Goal: Find specific page/section: Find specific page/section

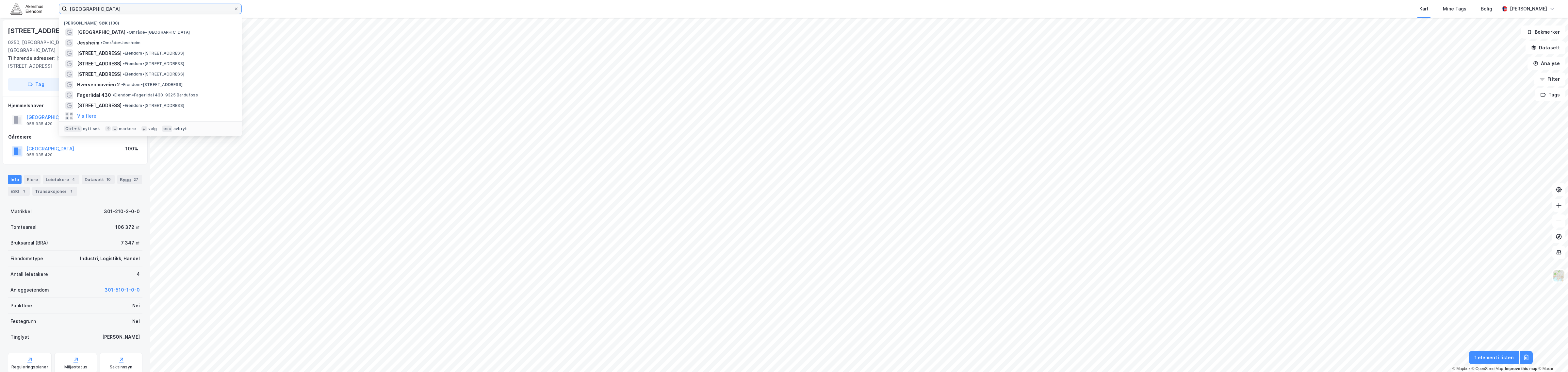
drag, startPoint x: 85, startPoint y: 11, endPoint x: 66, endPoint y: 15, distance: 19.4
click at [66, 15] on div "Oslo Nylige søk (100) [GEOGRAPHIC_DATA] • Område • [GEOGRAPHIC_DATA] • Område •…" at bounding box center [784, 9] width 1568 height 18
click at [69, 8] on input "[GEOGRAPHIC_DATA]" at bounding box center [150, 9] width 167 height 10
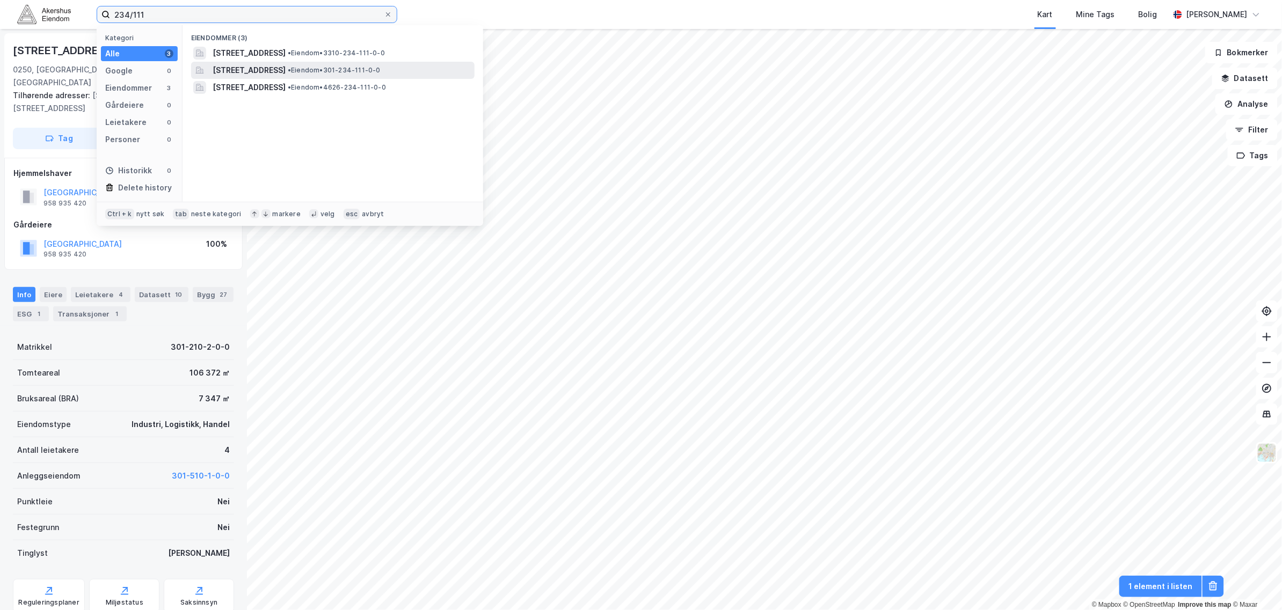
type input "234/111"
